Goal: Task Accomplishment & Management: Use online tool/utility

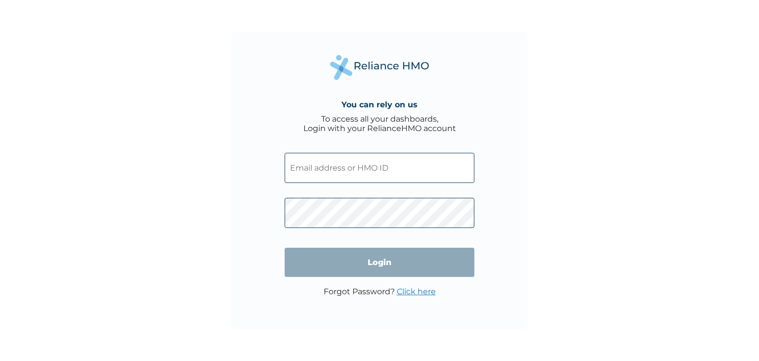
click at [304, 168] on input "text" at bounding box center [380, 168] width 190 height 30
paste input "BOF/10046/A"
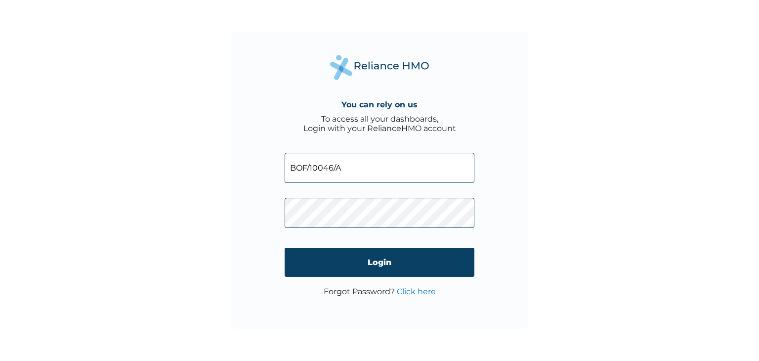
type input "BOF/10046/A"
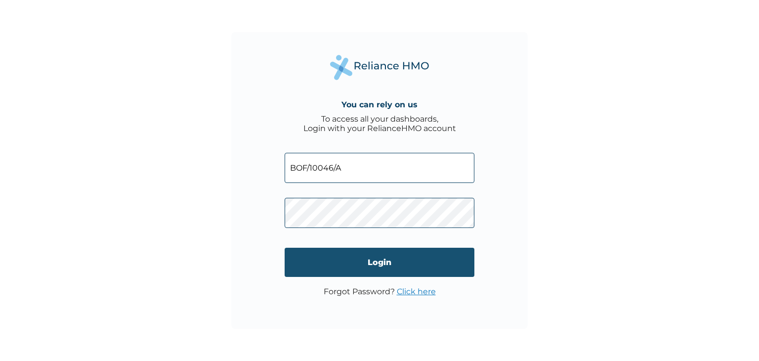
click at [360, 261] on input "Login" at bounding box center [380, 262] width 190 height 29
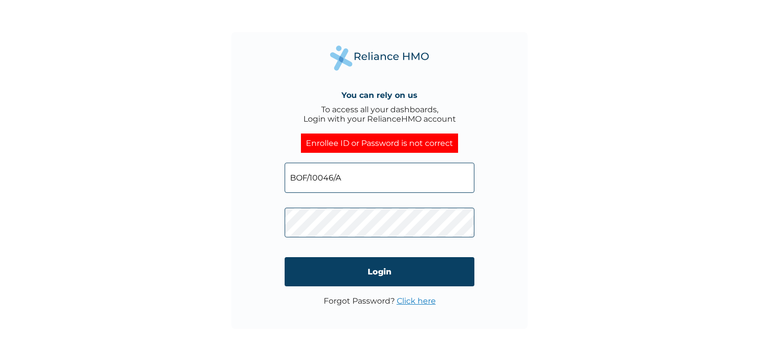
click at [350, 305] on p "Forgot Password? Click here" at bounding box center [380, 300] width 112 height 9
click at [280, 221] on div "You can rely on us To access all your dashboards, Login with your RelianceHMO a…" at bounding box center [379, 180] width 296 height 296
click at [465, 325] on div "You can rely on us To access all your dashboards, Login with your RelianceHMO a…" at bounding box center [379, 180] width 296 height 296
click at [417, 300] on link "Click here" at bounding box center [416, 300] width 39 height 9
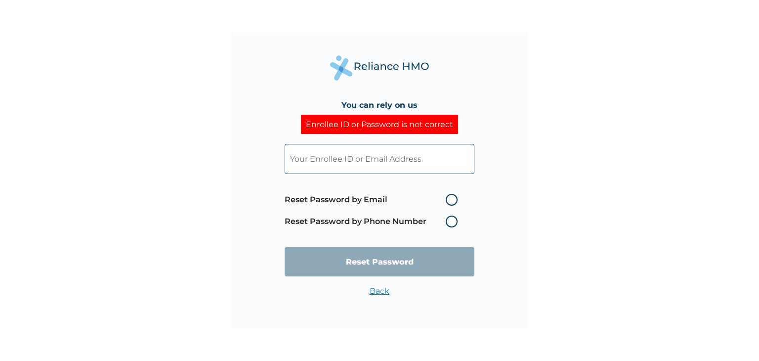
click at [358, 218] on label "Reset Password by Phone Number" at bounding box center [374, 221] width 178 height 12
click at [456, 220] on label "Reset Password by Phone Number" at bounding box center [374, 221] width 178 height 12
click at [449, 220] on label "Reset Password by Phone Number" at bounding box center [374, 221] width 178 height 12
click at [383, 165] on input "text" at bounding box center [380, 159] width 190 height 30
paste input "8c48406c"
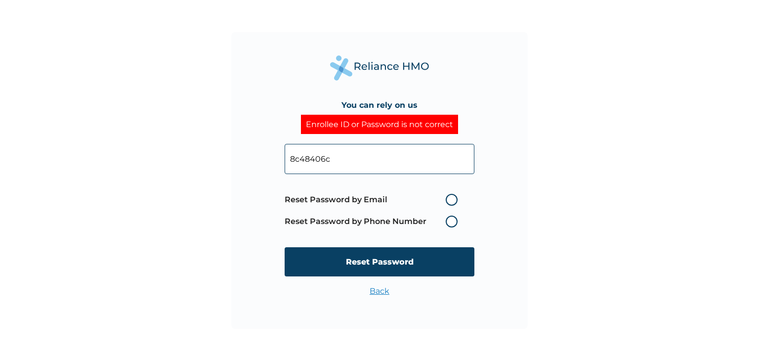
drag, startPoint x: 334, startPoint y: 158, endPoint x: 249, endPoint y: 120, distance: 93.1
click at [245, 129] on div "You can rely on us Enrollee ID or Password is not correct 8c48406c Reset Passwo…" at bounding box center [379, 180] width 296 height 296
paste input "BOF/10046/A"
type input "BOF/10046/A"
click at [452, 223] on label "Reset Password by Phone Number" at bounding box center [374, 221] width 178 height 12
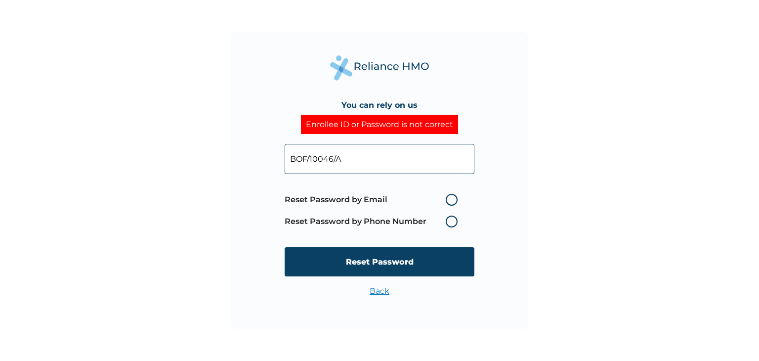
click at [450, 219] on label "Reset Password by Phone Number" at bounding box center [374, 221] width 178 height 12
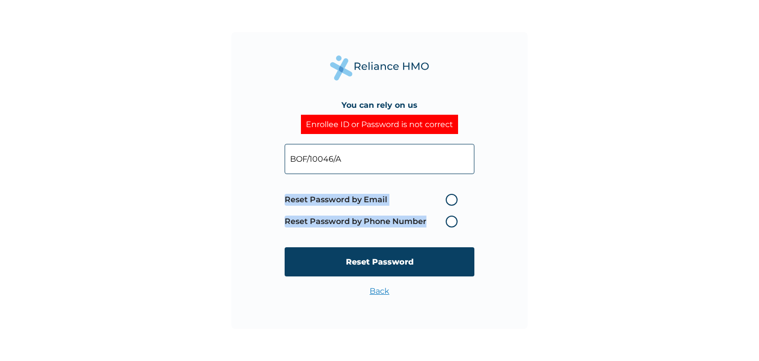
click at [450, 219] on label "Reset Password by Phone Number" at bounding box center [374, 221] width 178 height 12
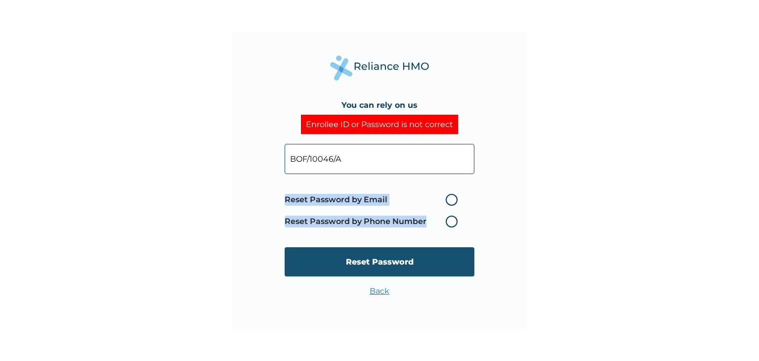
click at [413, 262] on input "Reset Password" at bounding box center [380, 261] width 190 height 29
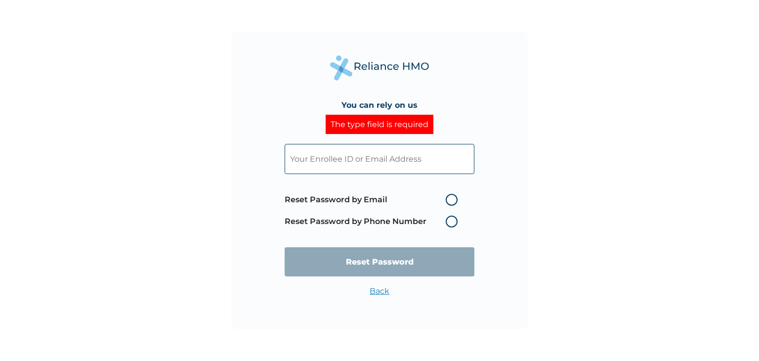
click at [364, 153] on input "text" at bounding box center [380, 159] width 190 height 30
paste input "BOF/10046/A"
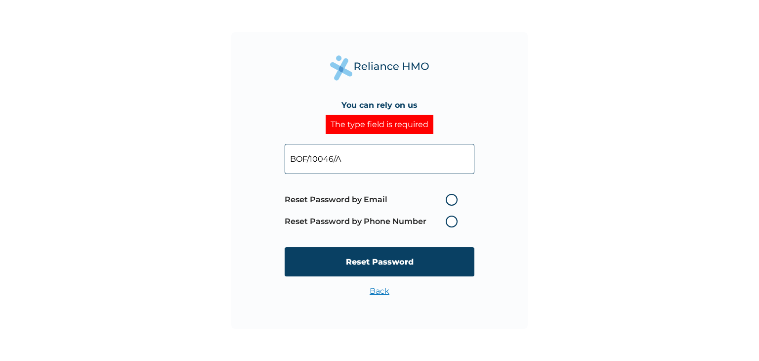
type input "BOF/10046/A"
click at [456, 199] on label "Reset Password by Email" at bounding box center [374, 200] width 178 height 12
click at [448, 199] on input "Reset Password by Email" at bounding box center [440, 200] width 16 height 16
radio input "true"
click at [456, 199] on label "Reset Password by Email" at bounding box center [374, 200] width 178 height 12
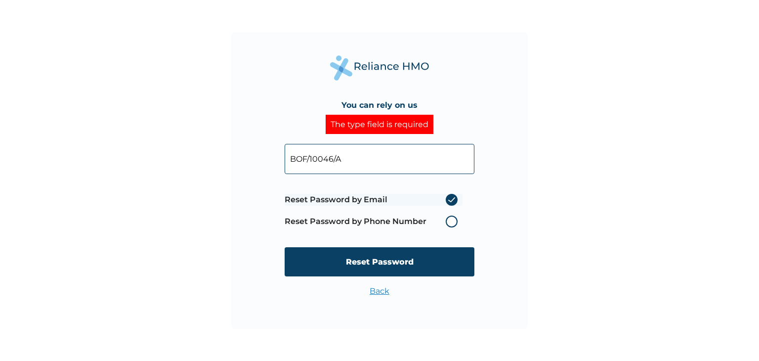
click at [448, 199] on input "Reset Password by Email" at bounding box center [440, 200] width 16 height 16
click at [451, 222] on label "Reset Password by Phone Number" at bounding box center [374, 221] width 178 height 12
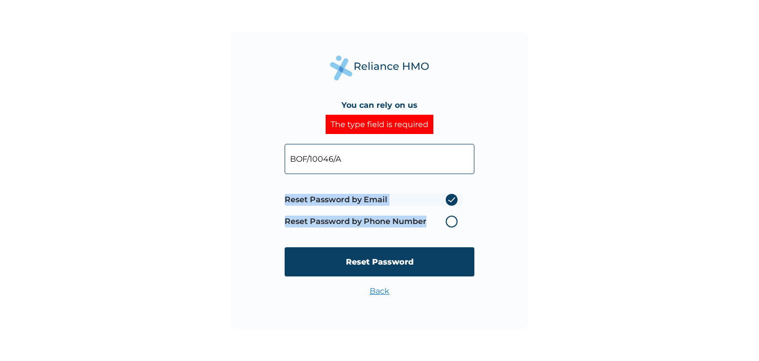
click at [451, 222] on label "Reset Password by Phone Number" at bounding box center [374, 221] width 178 height 12
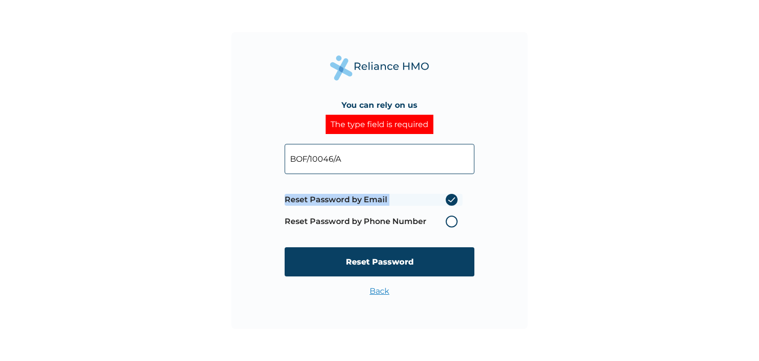
click at [451, 222] on label "Reset Password by Phone Number" at bounding box center [374, 221] width 178 height 12
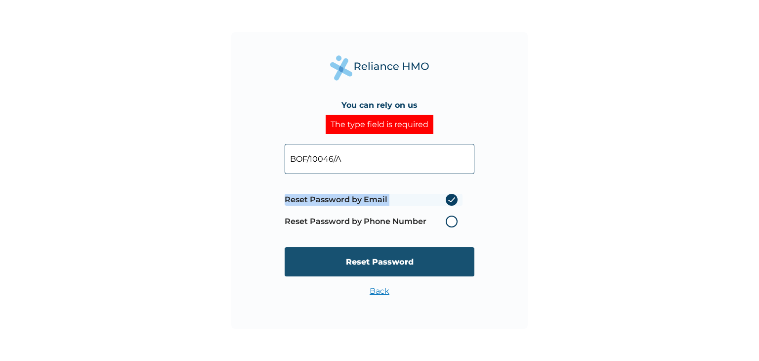
click at [408, 261] on input "Reset Password" at bounding box center [380, 261] width 190 height 29
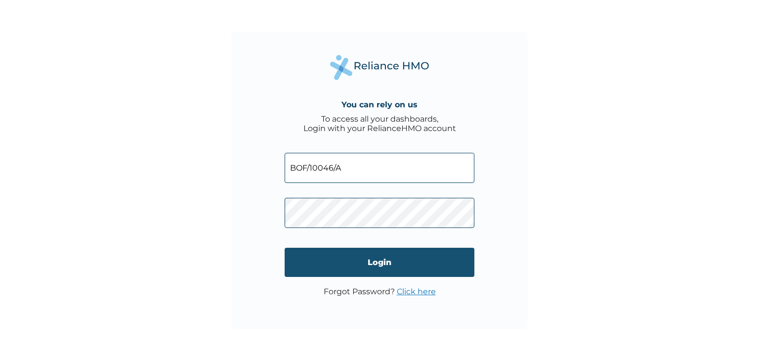
click at [328, 258] on input "Login" at bounding box center [380, 262] width 190 height 29
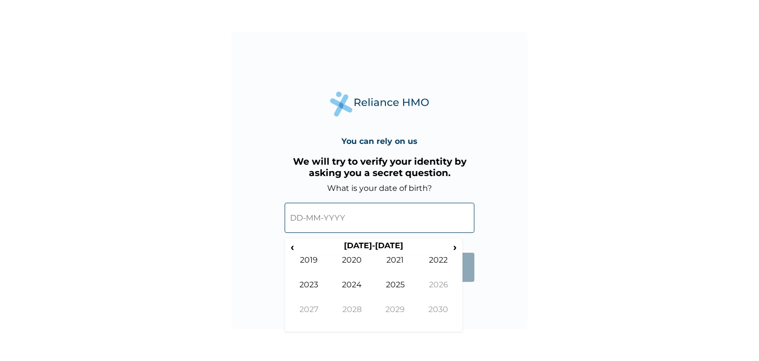
click at [320, 220] on input "text" at bounding box center [380, 218] width 190 height 30
click at [388, 246] on th "2020-2029" at bounding box center [373, 248] width 152 height 14
click at [292, 251] on span "‹" at bounding box center [292, 247] width 10 height 12
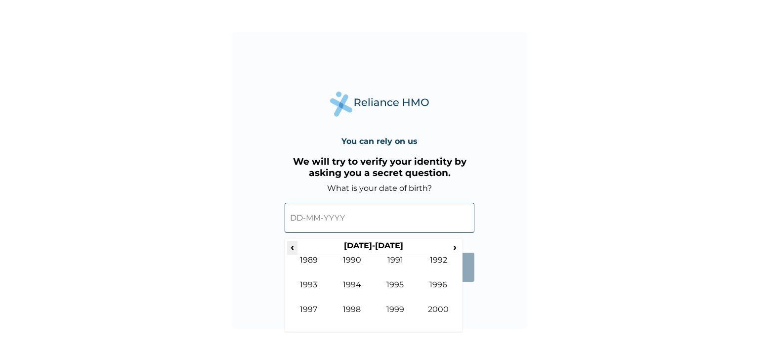
click at [292, 251] on span "‹" at bounding box center [292, 247] width 10 height 12
click at [450, 248] on span "›" at bounding box center [455, 247] width 11 height 12
click at [439, 280] on td "1996" at bounding box center [438, 292] width 43 height 25
click at [433, 285] on td "Aug" at bounding box center [438, 292] width 43 height 25
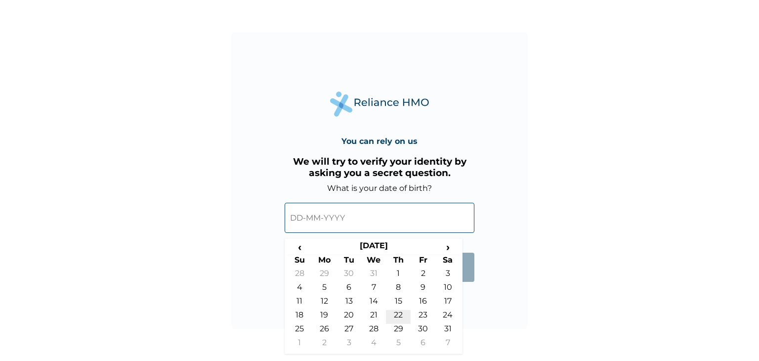
click at [403, 313] on td "22" at bounding box center [398, 317] width 25 height 14
type input "22-08-1996"
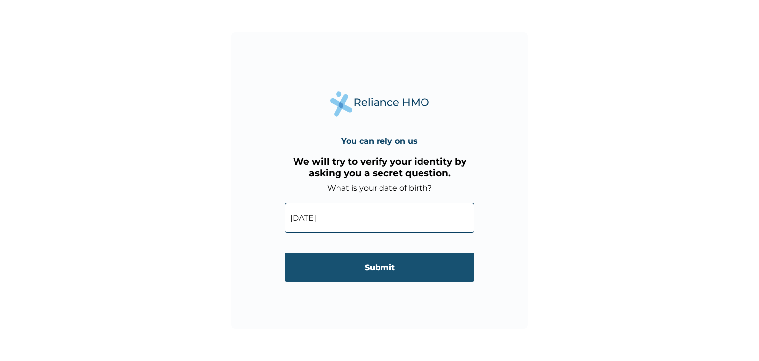
click at [378, 265] on input "Submit" at bounding box center [380, 266] width 190 height 29
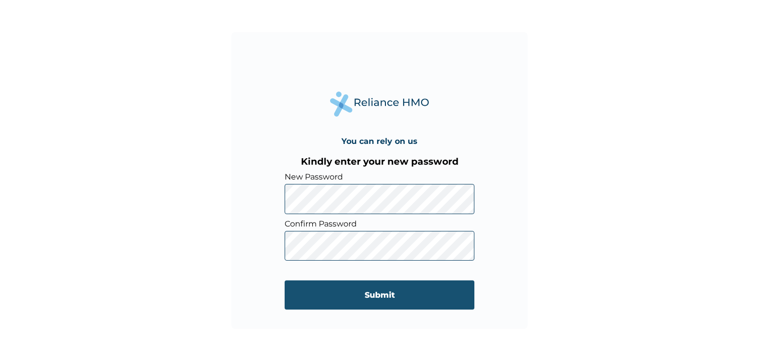
click at [344, 297] on input "Submit" at bounding box center [380, 294] width 190 height 29
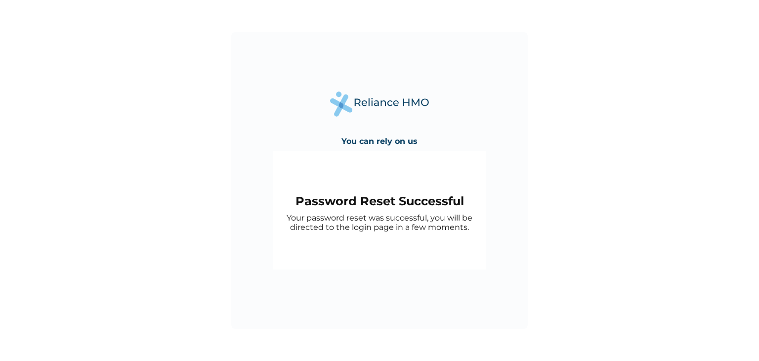
click at [414, 159] on div "Password Reset Successful Your password reset was successful, you will be direc…" at bounding box center [379, 210] width 213 height 119
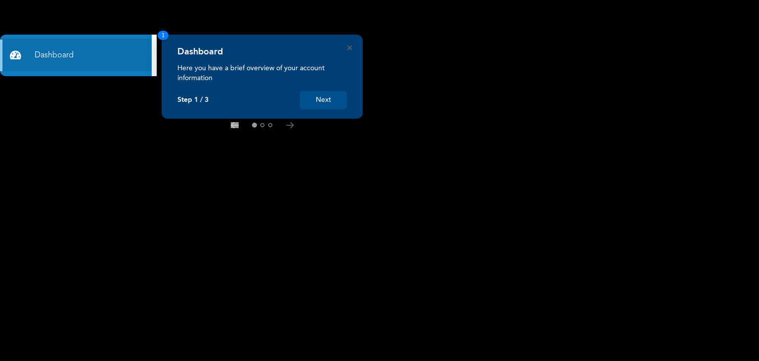
click at [333, 104] on button "Next" at bounding box center [323, 100] width 47 height 18
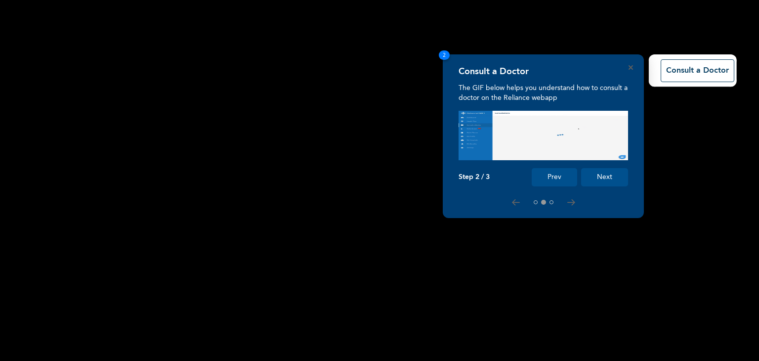
click at [608, 174] on button "Next" at bounding box center [604, 177] width 47 height 18
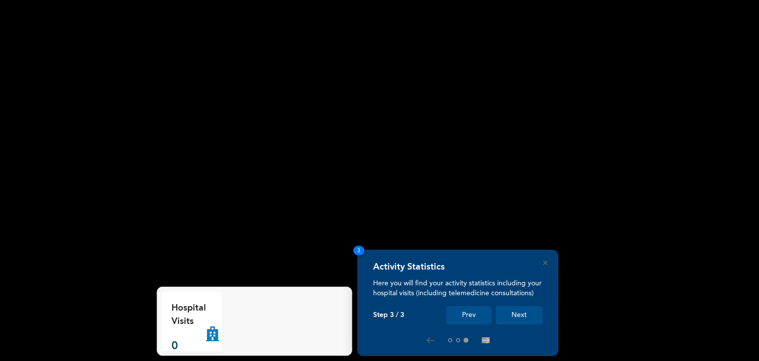
click at [529, 315] on button "Next" at bounding box center [519, 315] width 47 height 18
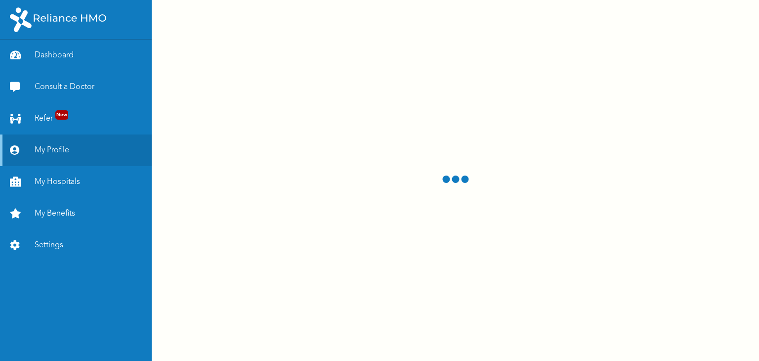
drag, startPoint x: 502, startPoint y: 293, endPoint x: 306, endPoint y: 212, distance: 211.6
click at [306, 212] on div at bounding box center [455, 180] width 607 height 361
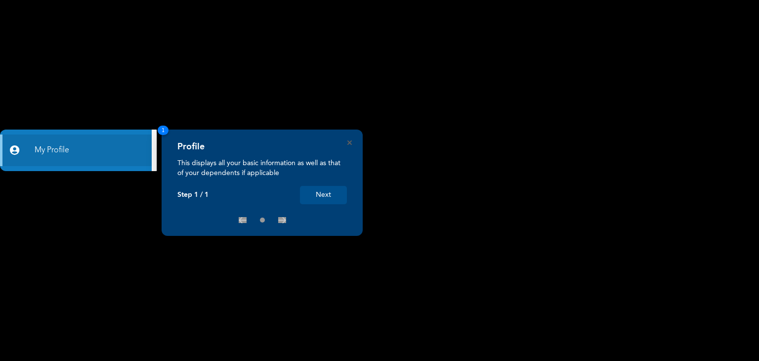
click at [332, 197] on button "Next" at bounding box center [323, 195] width 47 height 18
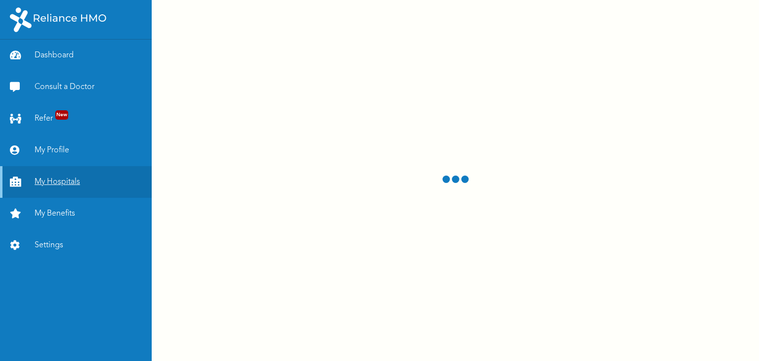
click at [92, 180] on link "My Hospitals" at bounding box center [76, 182] width 152 height 32
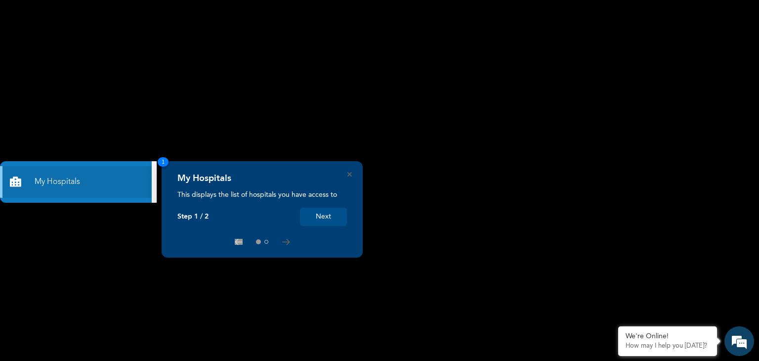
click at [321, 222] on button "Next" at bounding box center [323, 216] width 47 height 18
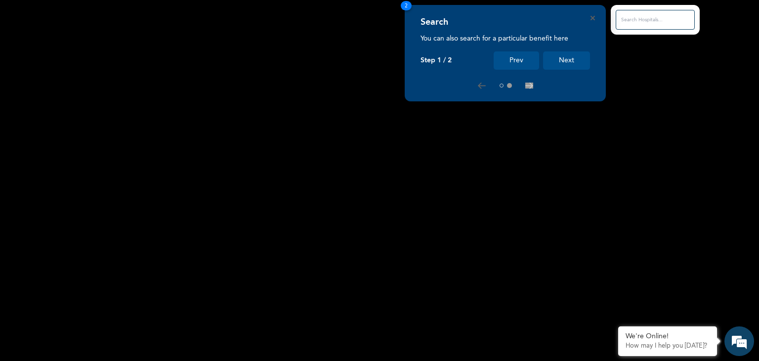
click at [581, 60] on button "Next" at bounding box center [566, 60] width 47 height 18
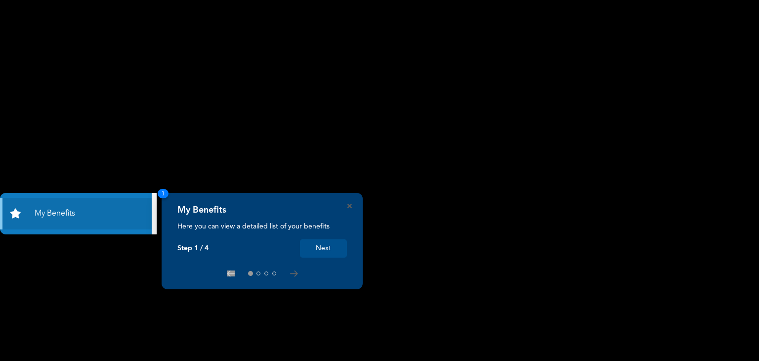
click at [327, 245] on button "Next" at bounding box center [323, 248] width 47 height 18
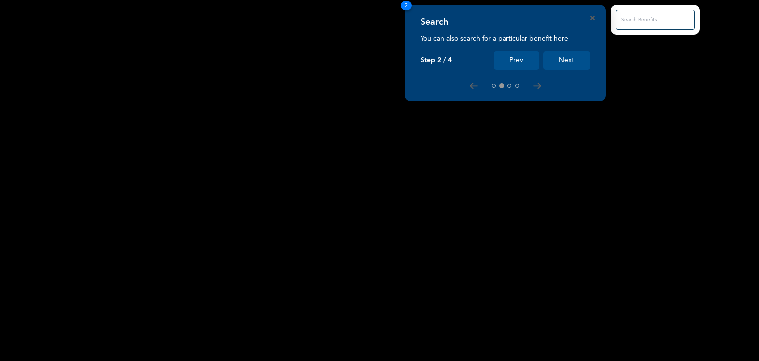
click at [573, 64] on button "Next" at bounding box center [566, 60] width 47 height 18
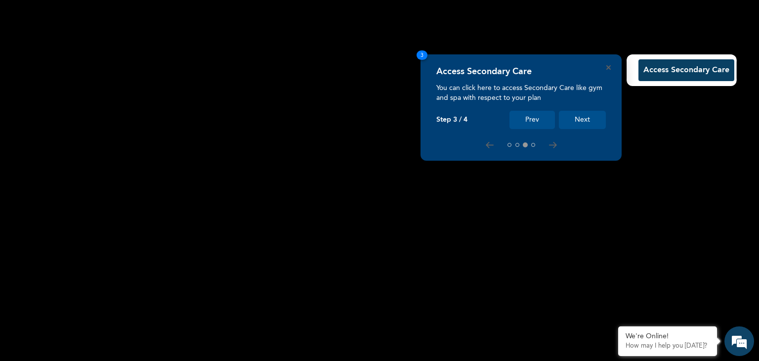
drag, startPoint x: 581, startPoint y: 133, endPoint x: 304, endPoint y: 46, distance: 290.8
click at [304, 360] on div "Access Secondary Care You can click here to access Secondary Care like gym and …" at bounding box center [379, 361] width 759 height 0
click at [575, 121] on button "Next" at bounding box center [582, 120] width 47 height 18
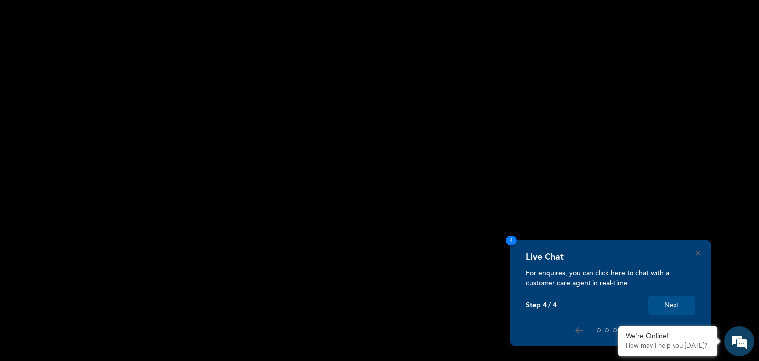
click at [681, 304] on button "Next" at bounding box center [671, 305] width 47 height 18
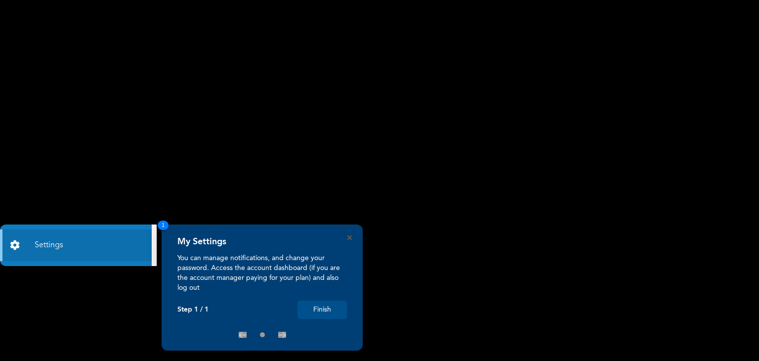
click at [321, 298] on div "My Settings You can manage notifications, and change your password. Access the …" at bounding box center [261, 277] width 169 height 83
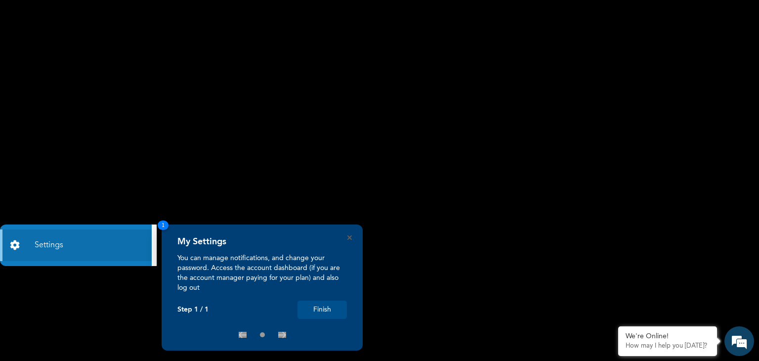
click at [322, 308] on button "Finish" at bounding box center [321, 309] width 49 height 18
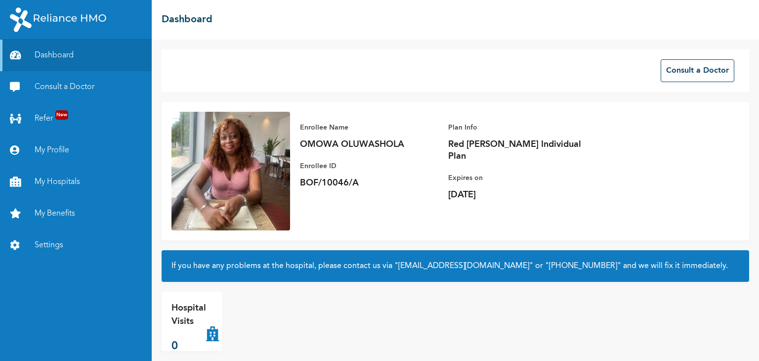
scroll to position [10, 0]
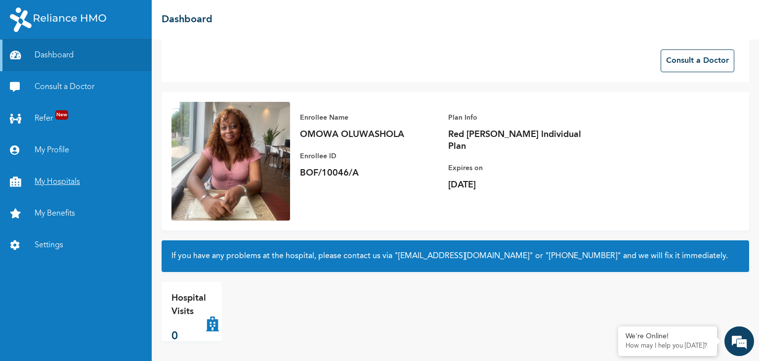
click at [51, 178] on link "My Hospitals" at bounding box center [76, 182] width 152 height 32
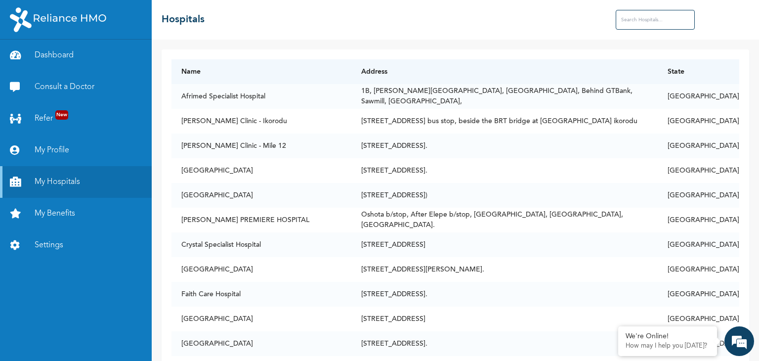
click at [654, 17] on input "text" at bounding box center [655, 20] width 79 height 20
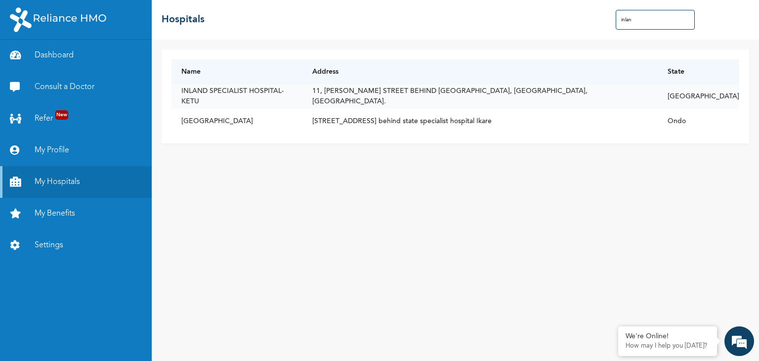
type input "inlan"
click at [721, 96] on td "[GEOGRAPHIC_DATA]" at bounding box center [699, 96] width 82 height 25
click at [398, 100] on td "11, [PERSON_NAME] STREET BEHIND [GEOGRAPHIC_DATA], [GEOGRAPHIC_DATA], [GEOGRAPH…" at bounding box center [479, 96] width 355 height 25
click at [67, 145] on link "My Profile" at bounding box center [76, 150] width 152 height 32
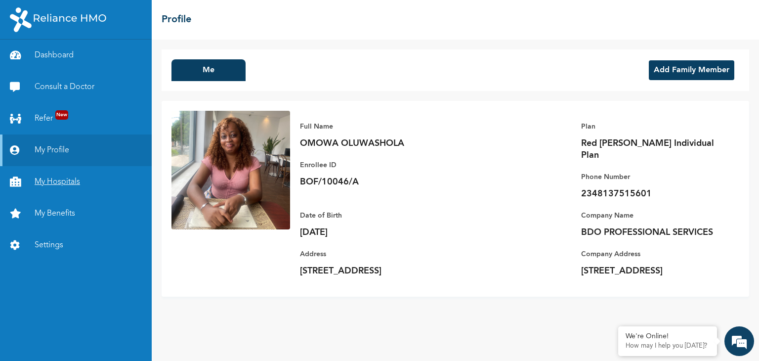
click at [77, 187] on link "My Hospitals" at bounding box center [76, 182] width 152 height 32
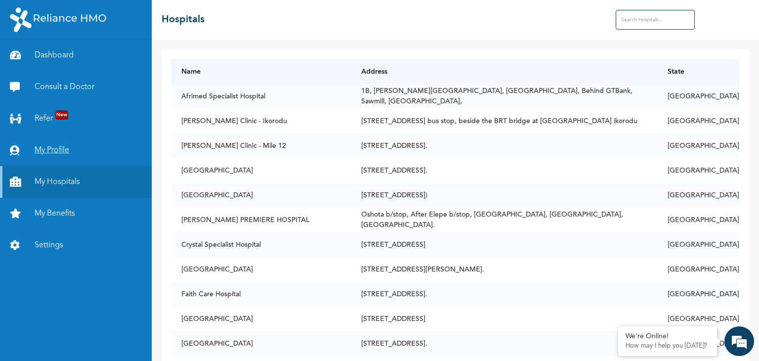
click at [63, 155] on link "My Profile" at bounding box center [76, 150] width 152 height 32
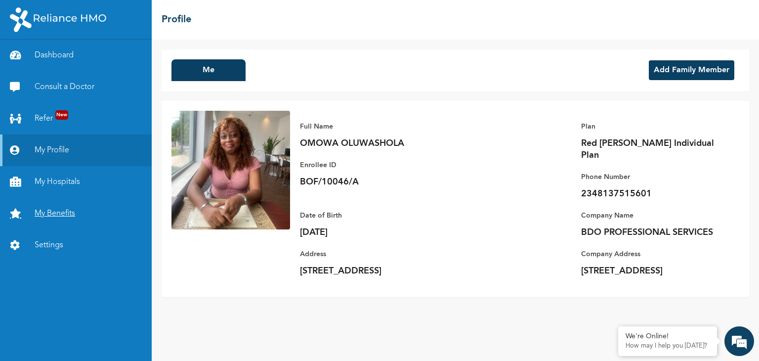
click at [79, 223] on link "My Benefits" at bounding box center [76, 214] width 152 height 32
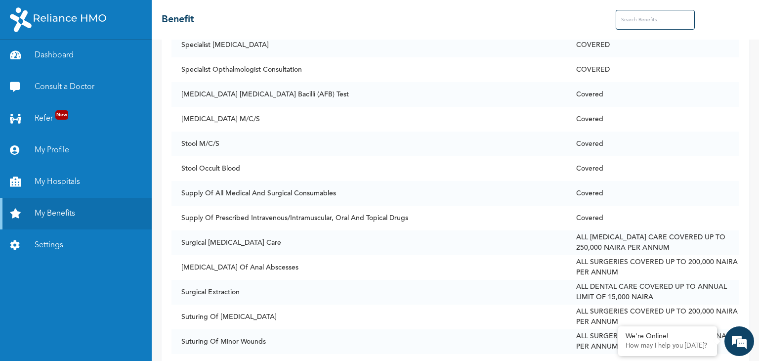
scroll to position [6692, 0]
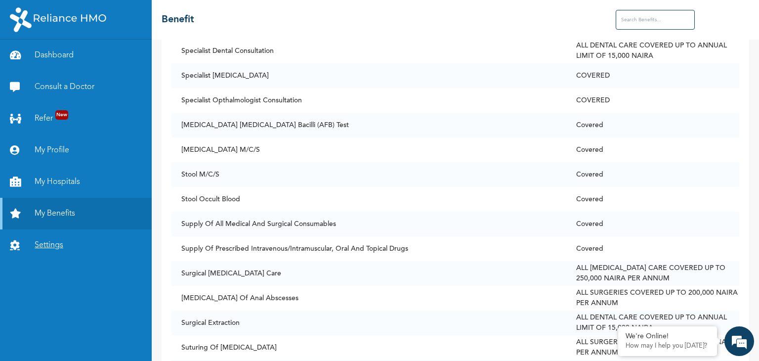
click at [28, 250] on link "Settings" at bounding box center [76, 245] width 152 height 32
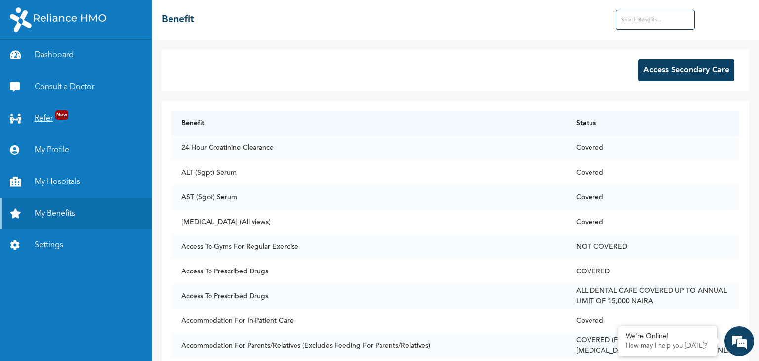
click at [72, 121] on link "Refer New" at bounding box center [76, 119] width 152 height 32
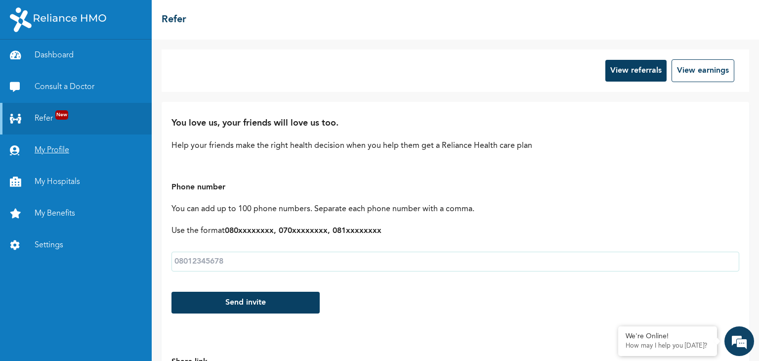
click at [74, 145] on link "My Profile" at bounding box center [76, 150] width 152 height 32
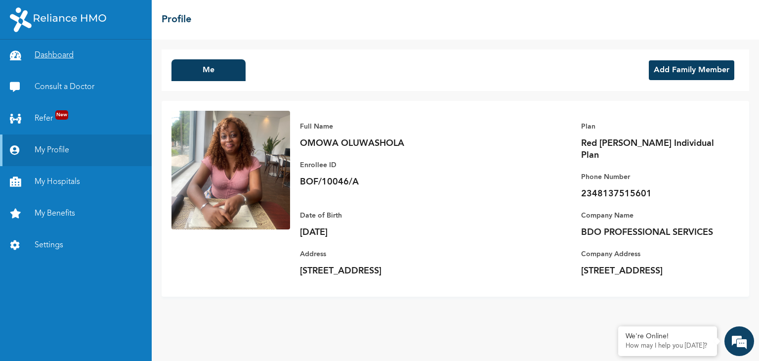
click at [61, 61] on link "Dashboard" at bounding box center [76, 56] width 152 height 32
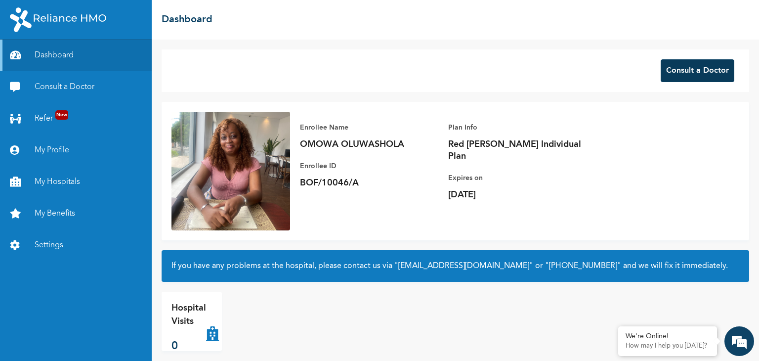
click at [671, 73] on button "Consult a Doctor" at bounding box center [698, 70] width 74 height 23
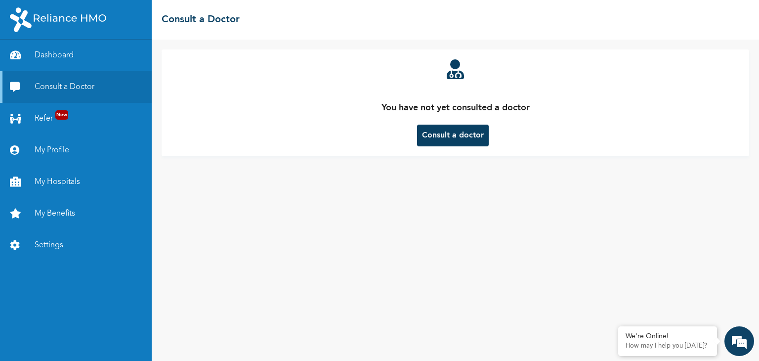
click at [445, 136] on button "Consult a doctor" at bounding box center [453, 135] width 72 height 22
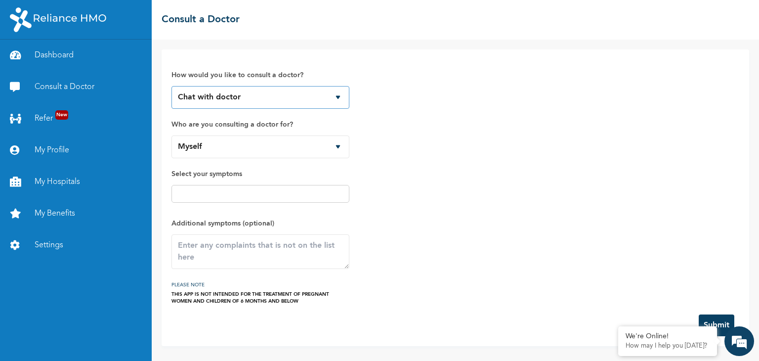
click at [294, 93] on select "Chat with doctor Phone Call" at bounding box center [260, 97] width 178 height 23
click at [171, 86] on select "Chat with doctor Phone Call" at bounding box center [260, 97] width 178 height 23
click at [268, 149] on select "Myself" at bounding box center [260, 146] width 178 height 23
click at [171, 135] on select "Myself" at bounding box center [260, 146] width 178 height 23
click at [240, 196] on input "text" at bounding box center [260, 194] width 172 height 12
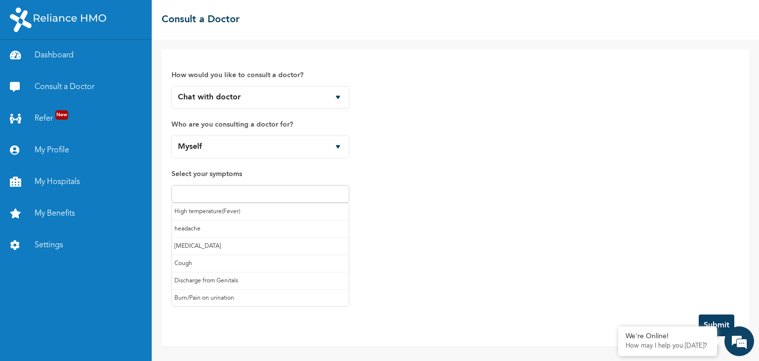
click at [400, 210] on div "How would you like to consult a doctor? Chat with doctor Phone Call Who are you…" at bounding box center [455, 181] width 568 height 245
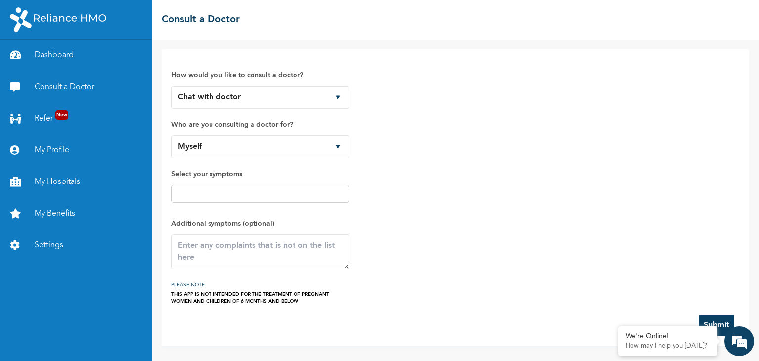
click at [313, 300] on div "THIS APP IS NOT INTENDED FOR THE TREATMENT OF PREGNANT WOMEN AND CHILDREN OF 6 …" at bounding box center [260, 297] width 178 height 14
